Goal: Task Accomplishment & Management: Manage account settings

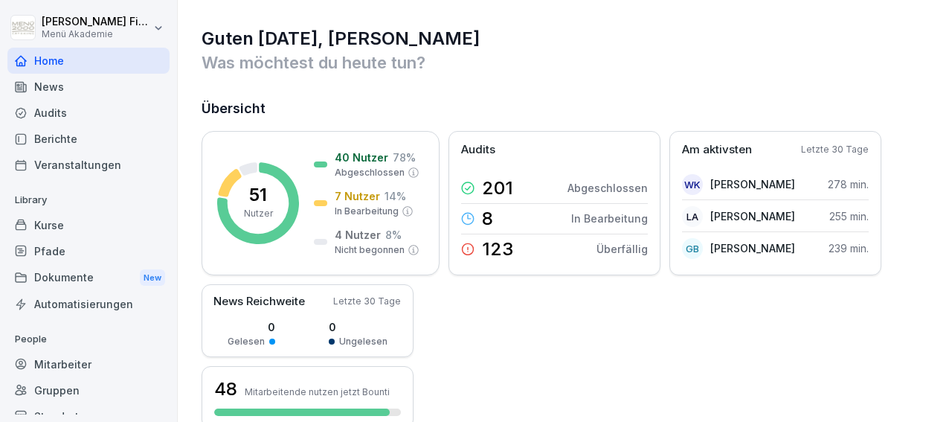
click at [56, 279] on div "Dokumente New" at bounding box center [88, 278] width 162 height 28
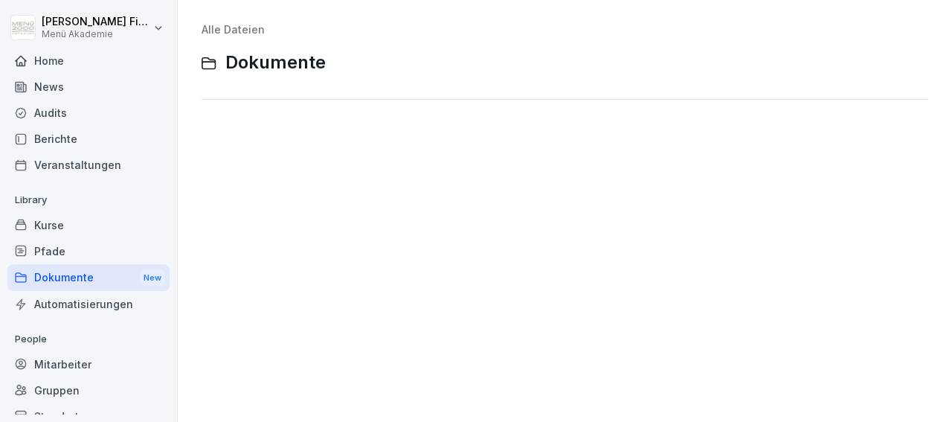
click at [73, 279] on div "Dokumente New" at bounding box center [88, 278] width 162 height 28
drag, startPoint x: 947, startPoint y: 390, endPoint x: 385, endPoint y: 394, distance: 562.3
click at [385, 394] on div "Alle Dateien Dokumente" at bounding box center [565, 211] width 774 height 422
click at [48, 138] on div "Berichte" at bounding box center [88, 139] width 162 height 26
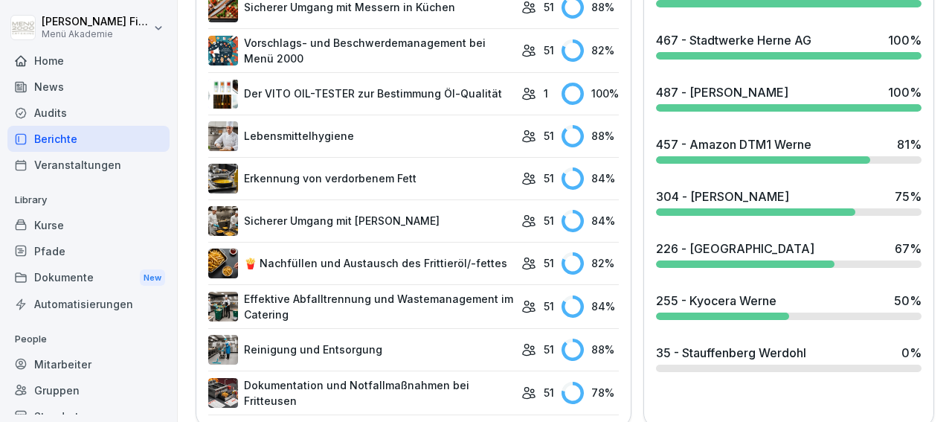
scroll to position [867, 0]
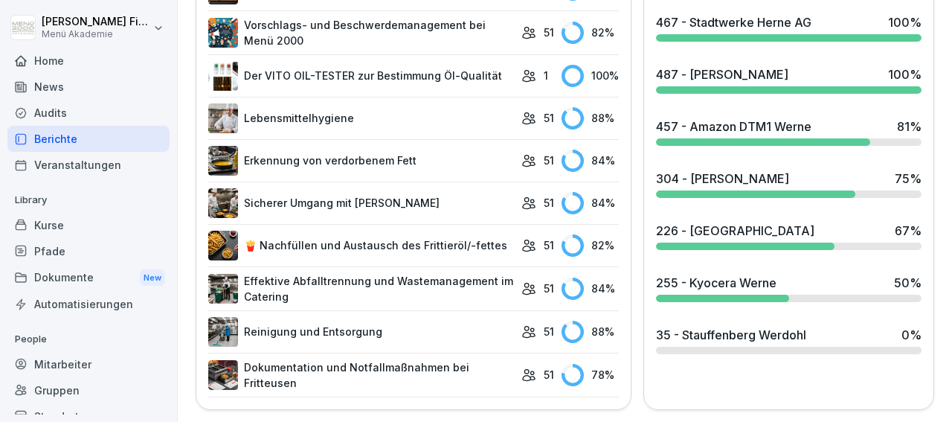
click at [701, 138] on div at bounding box center [763, 141] width 214 height 7
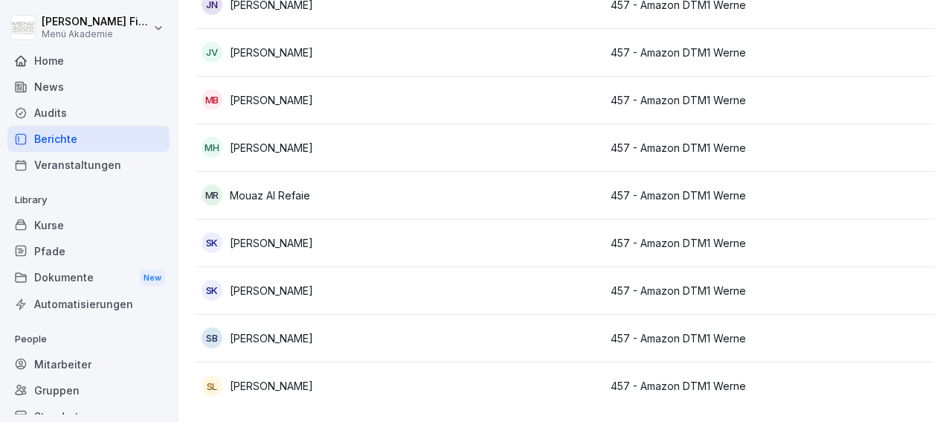
scroll to position [446, 0]
click at [307, 378] on p "[PERSON_NAME]" at bounding box center [271, 386] width 83 height 16
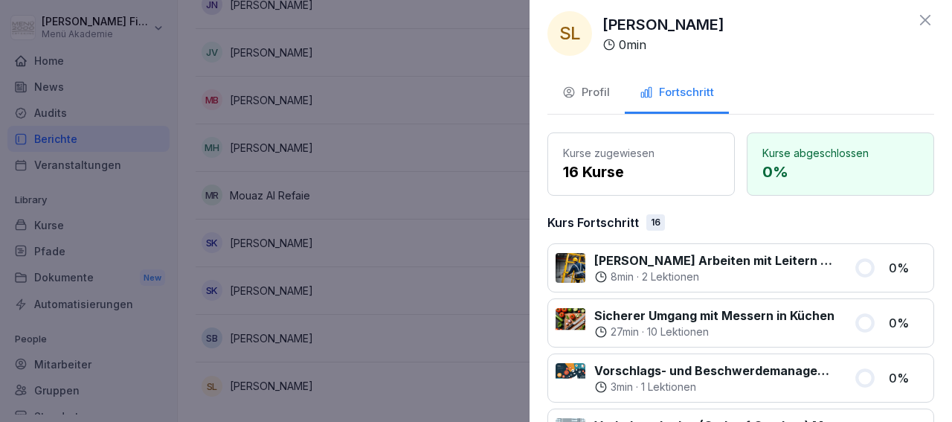
scroll to position [0, 0]
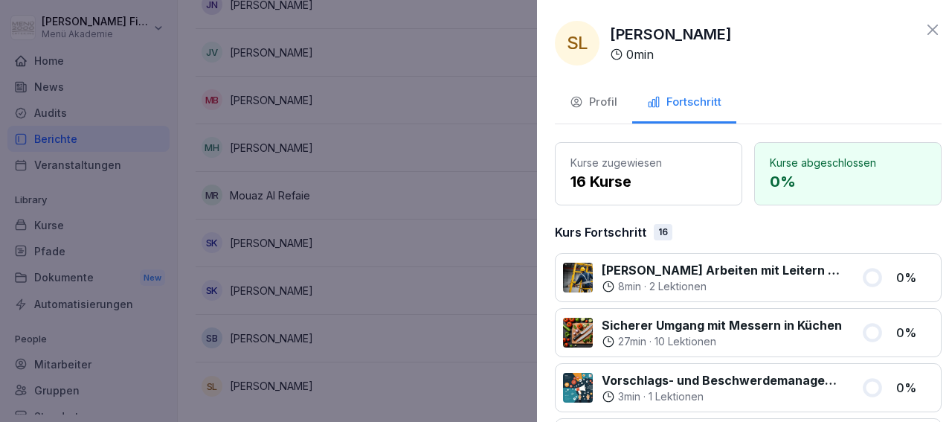
click at [469, 190] on div at bounding box center [476, 211] width 952 height 422
